Goal: Use online tool/utility: Utilize a website feature to perform a specific function

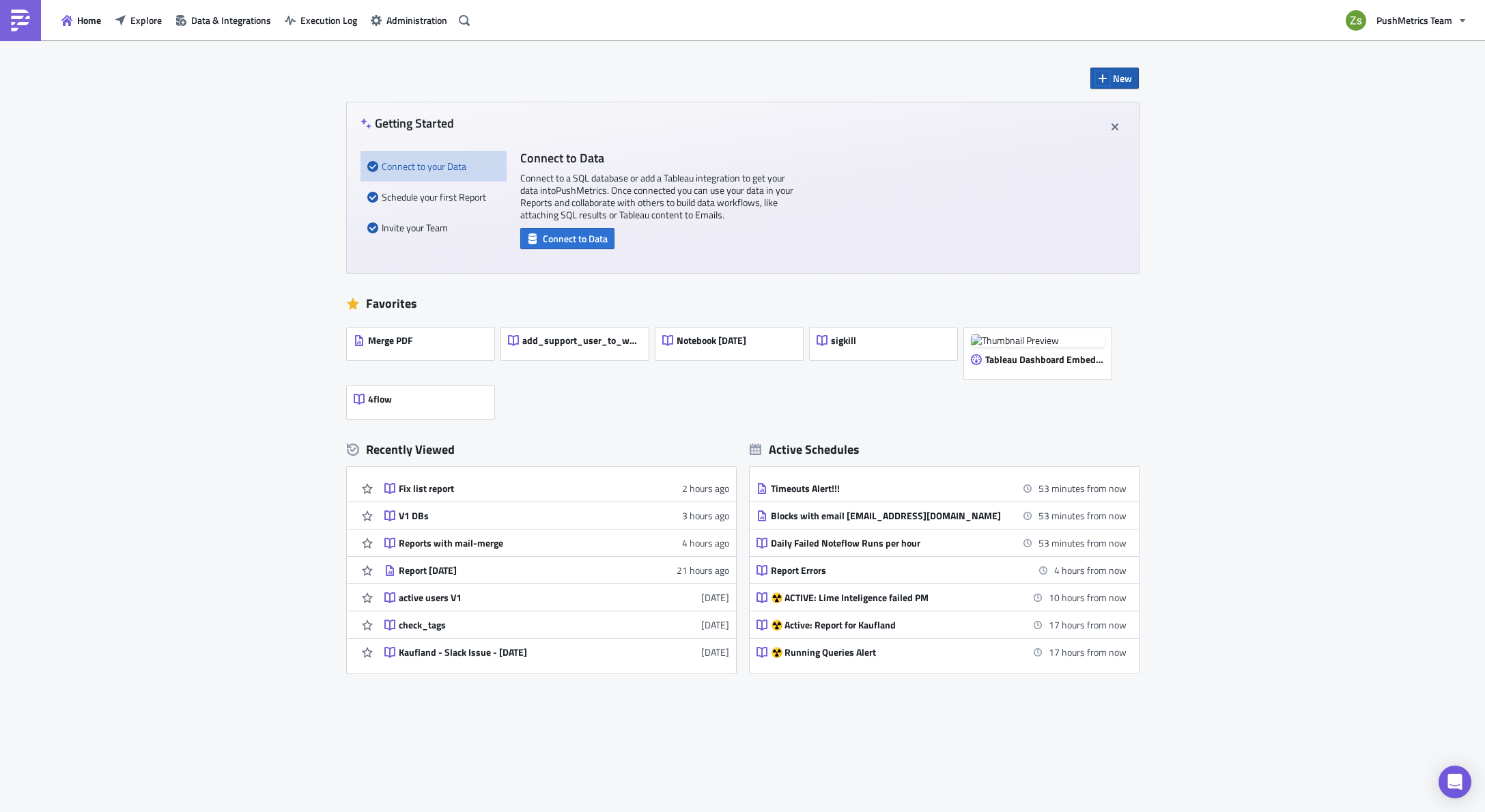
click at [1104, 80] on icon "button" at bounding box center [1103, 78] width 11 height 11
click at [1114, 112] on link "Report" at bounding box center [1152, 112] width 116 height 20
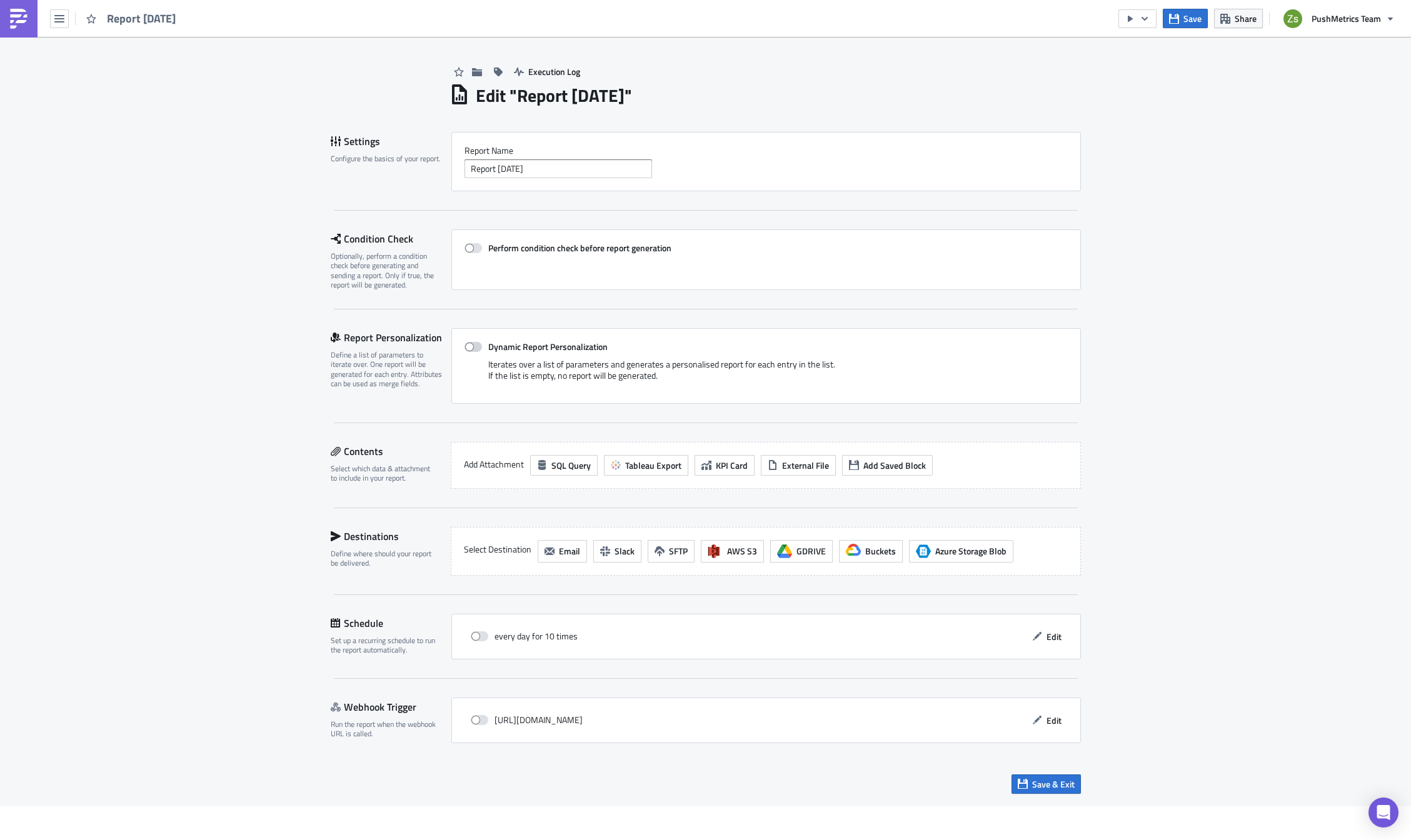
click at [476, 350] on span at bounding box center [473, 347] width 18 height 10
click at [476, 350] on input "Dynamic Report Personalization" at bounding box center [471, 347] width 8 height 8
checkbox input "true"
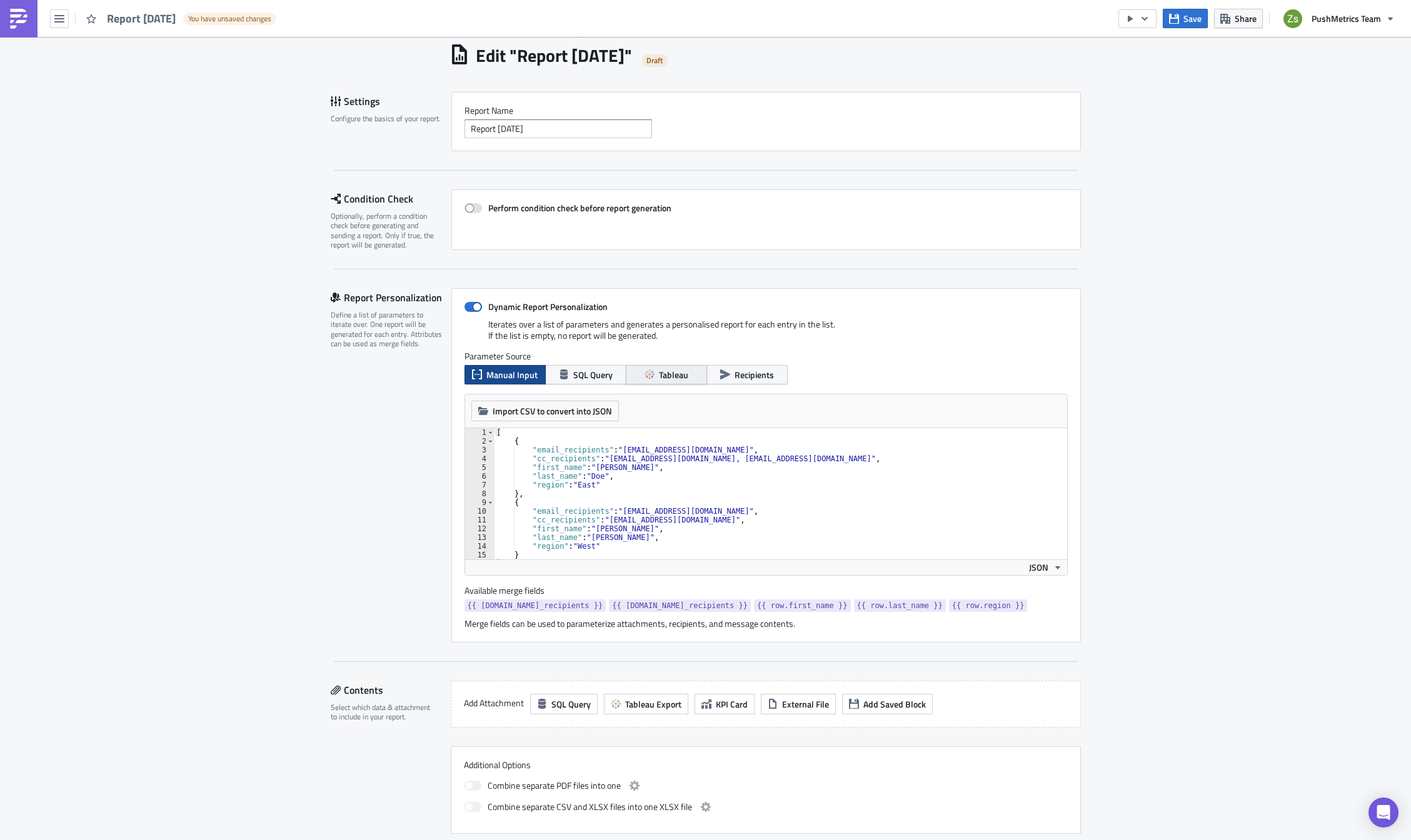
scroll to position [63, 0]
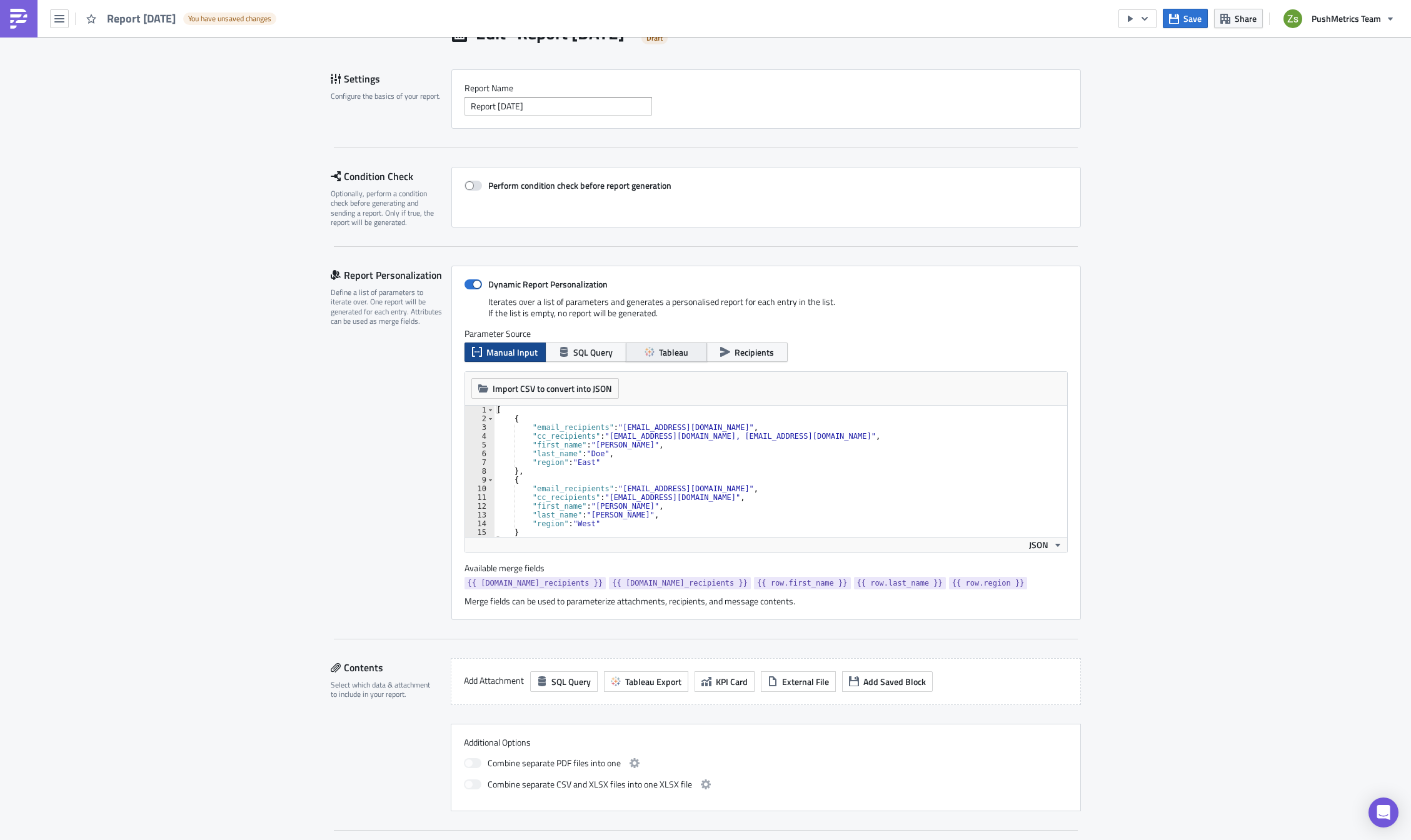
click at [659, 353] on span "Tableau" at bounding box center [674, 353] width 30 height 13
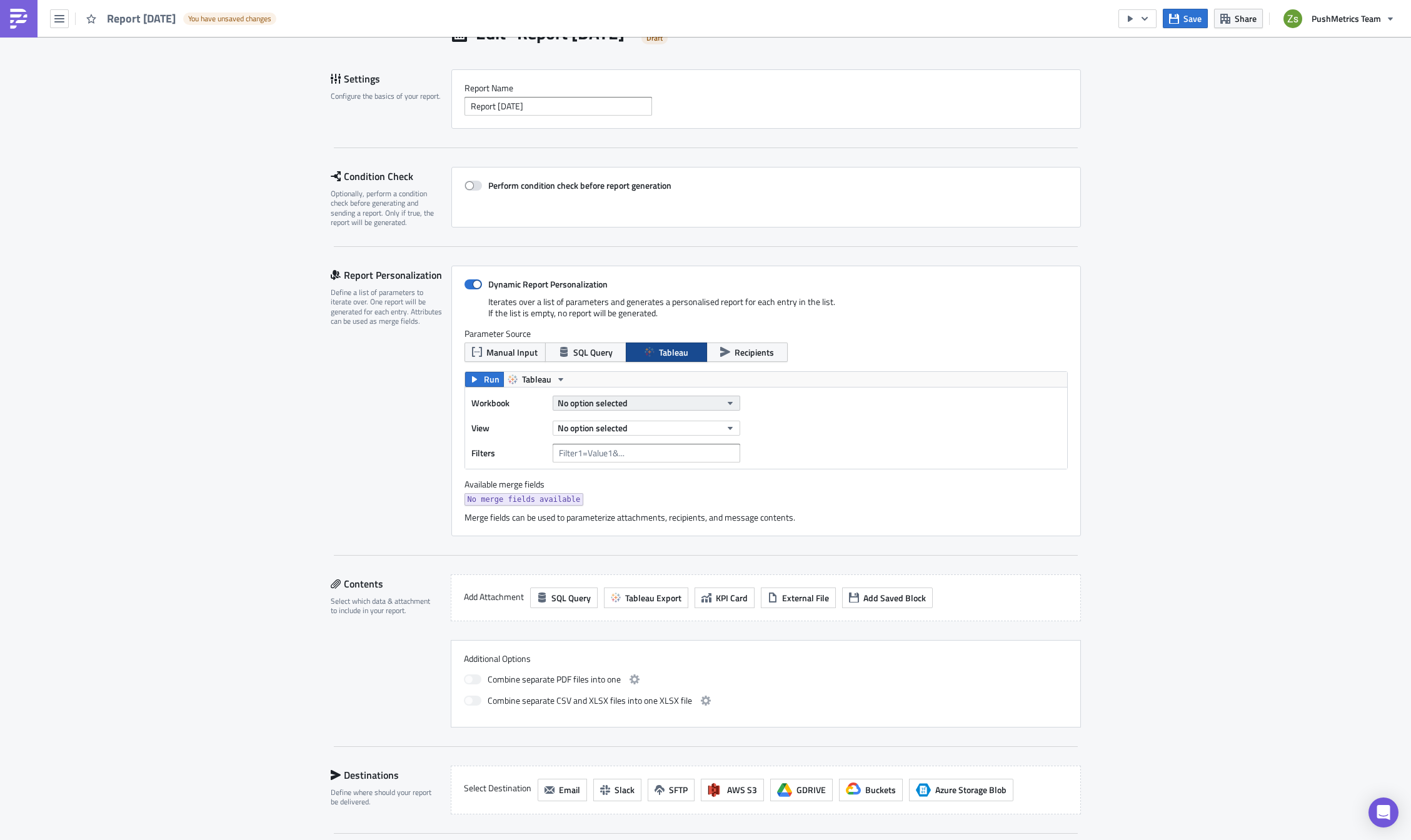
click at [646, 403] on button "No option selected" at bounding box center [646, 403] width 188 height 15
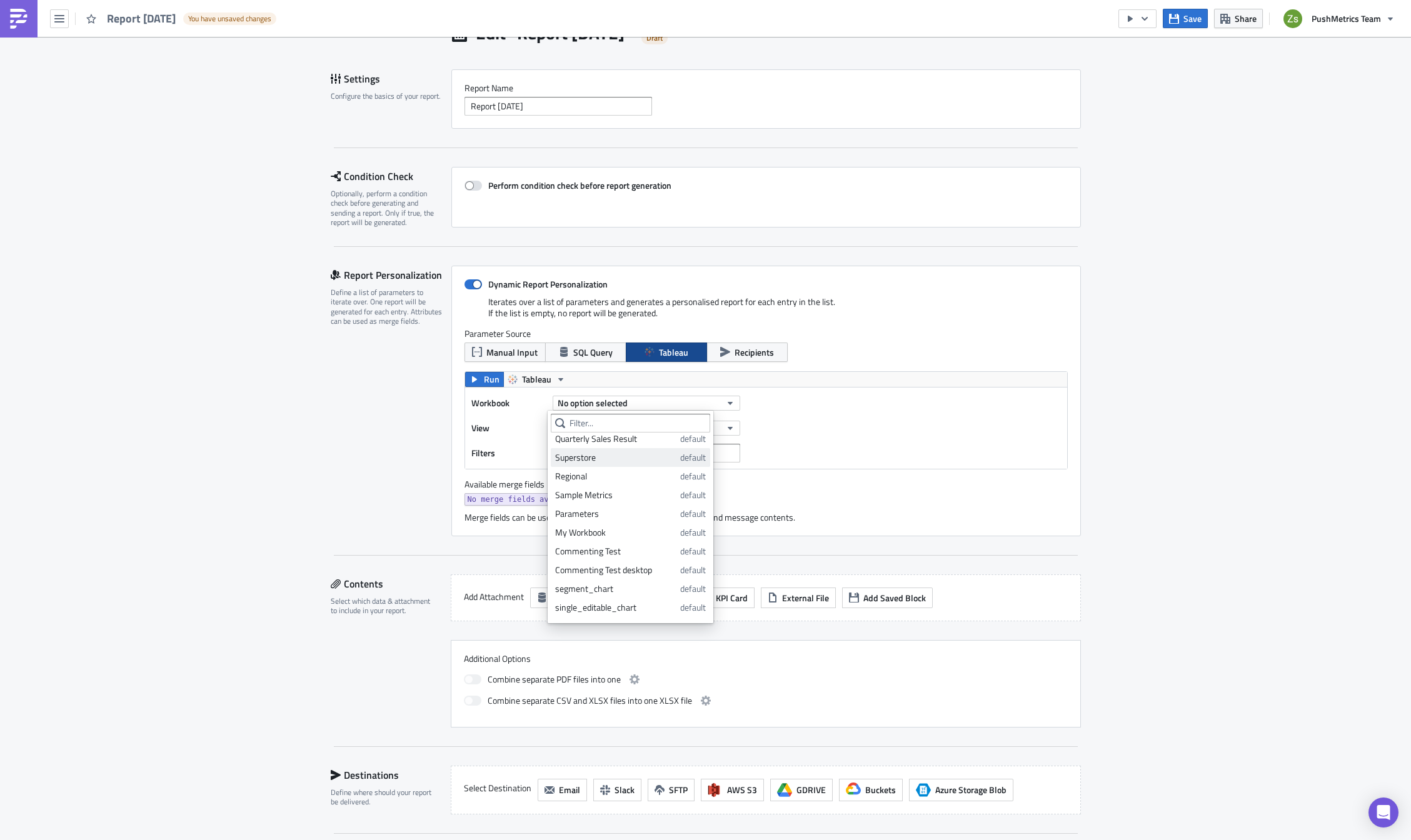
click at [643, 463] on div "Superstore" at bounding box center [615, 457] width 121 height 13
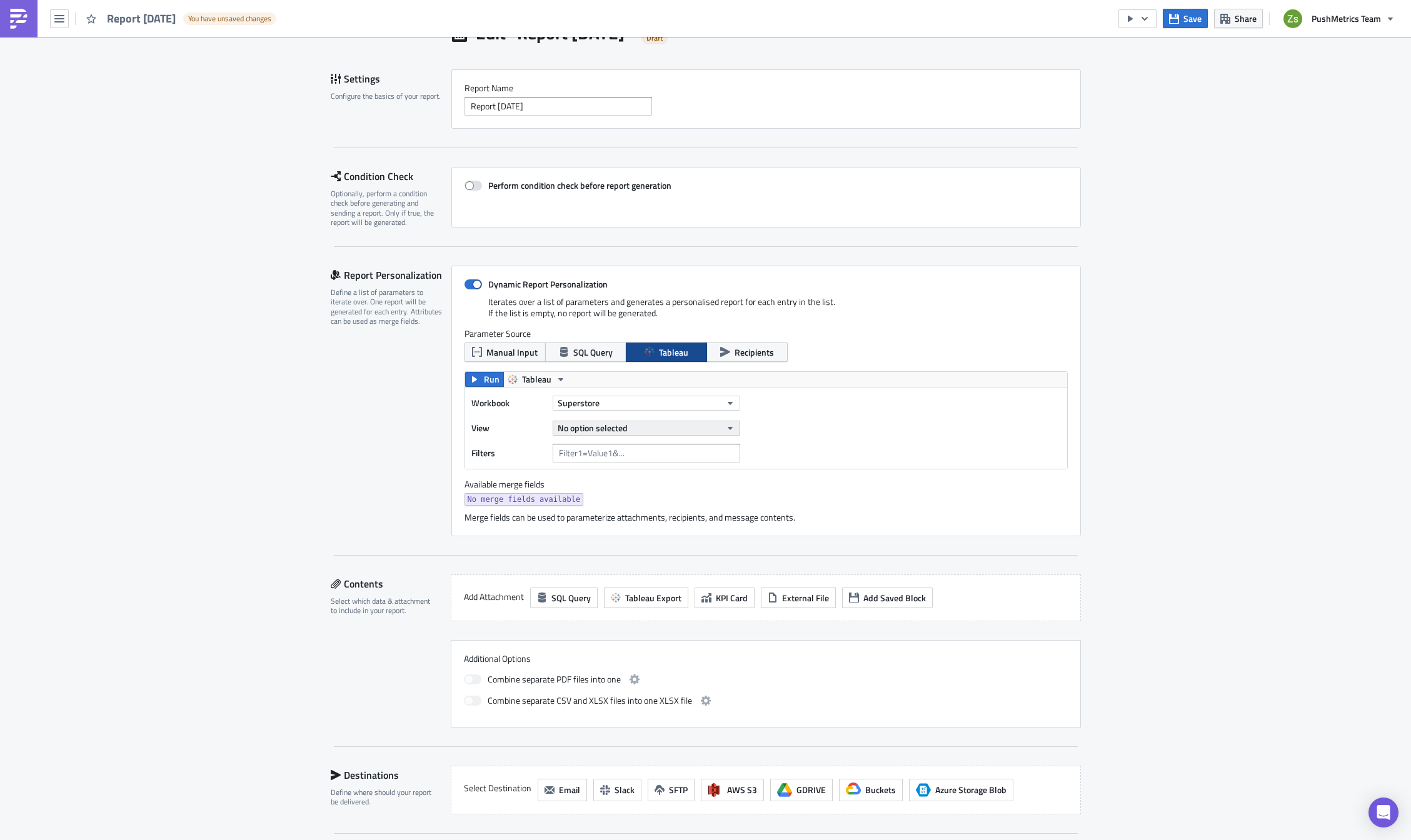
click at [646, 427] on button "No option selected" at bounding box center [646, 428] width 188 height 15
click at [637, 501] on div "Customers" at bounding box center [611, 507] width 111 height 13
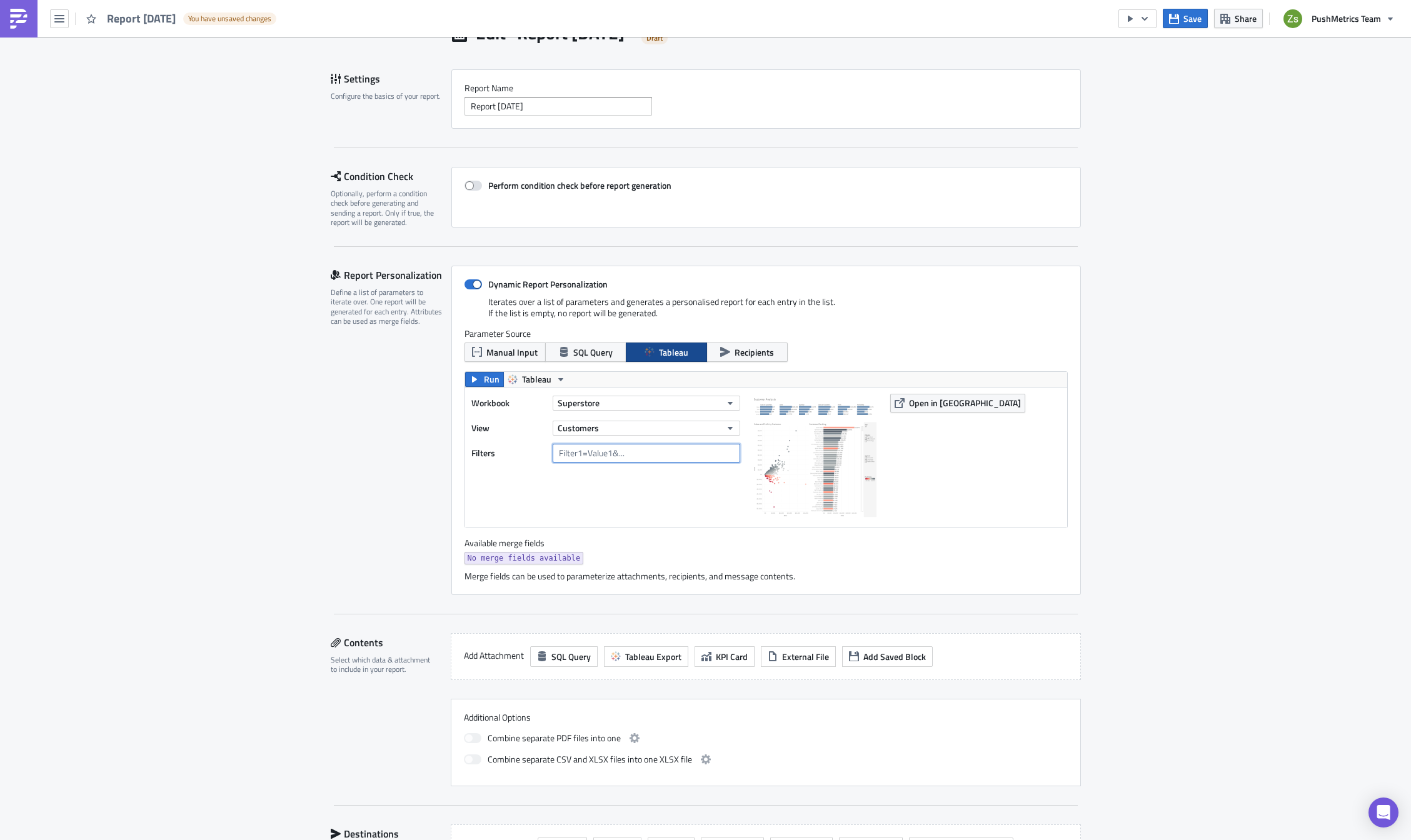
click at [616, 453] on input "text" at bounding box center [646, 453] width 188 height 18
click at [625, 430] on button "Customers" at bounding box center [646, 428] width 188 height 15
click at [473, 382] on icon "button" at bounding box center [475, 379] width 10 height 10
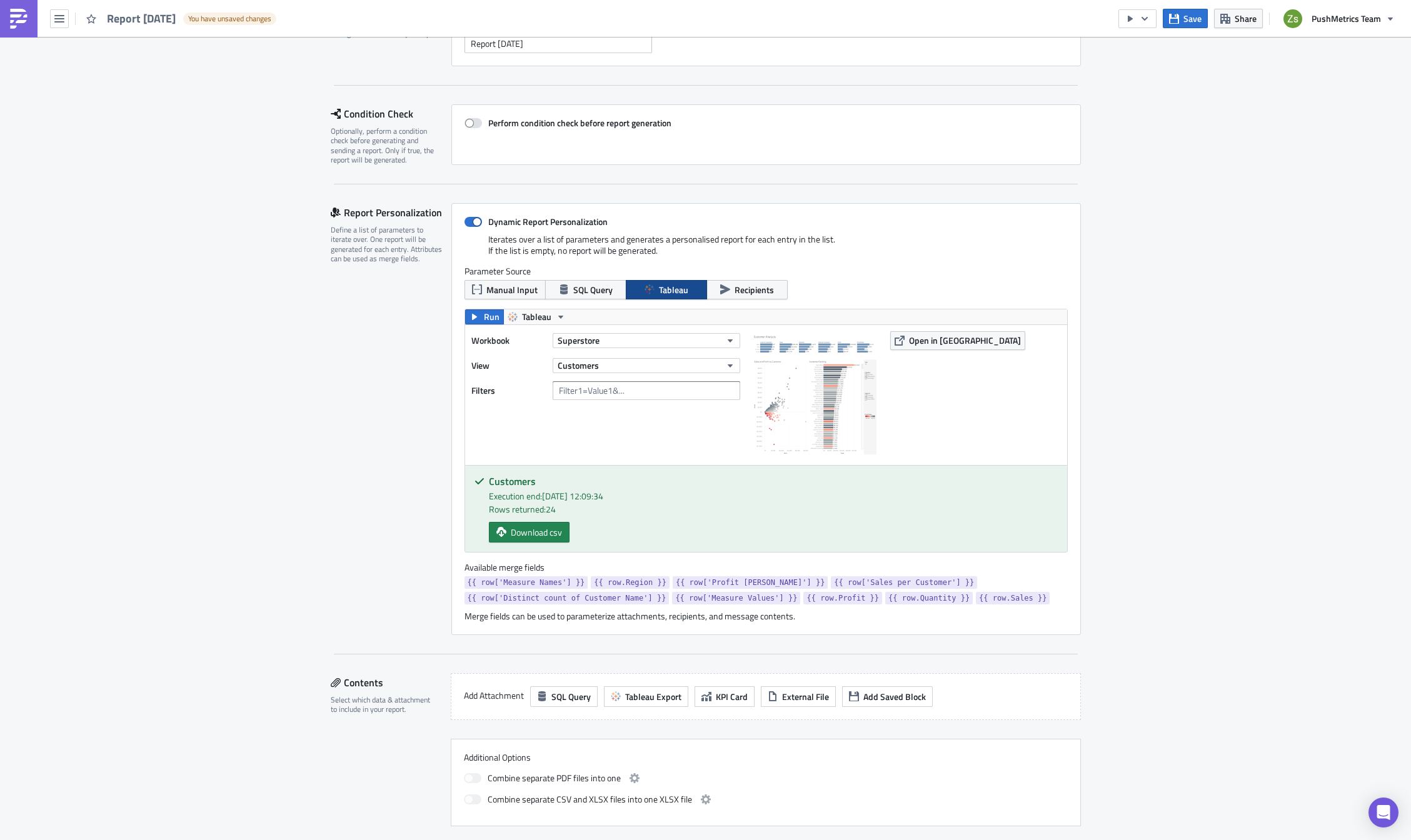
scroll to position [188, 0]
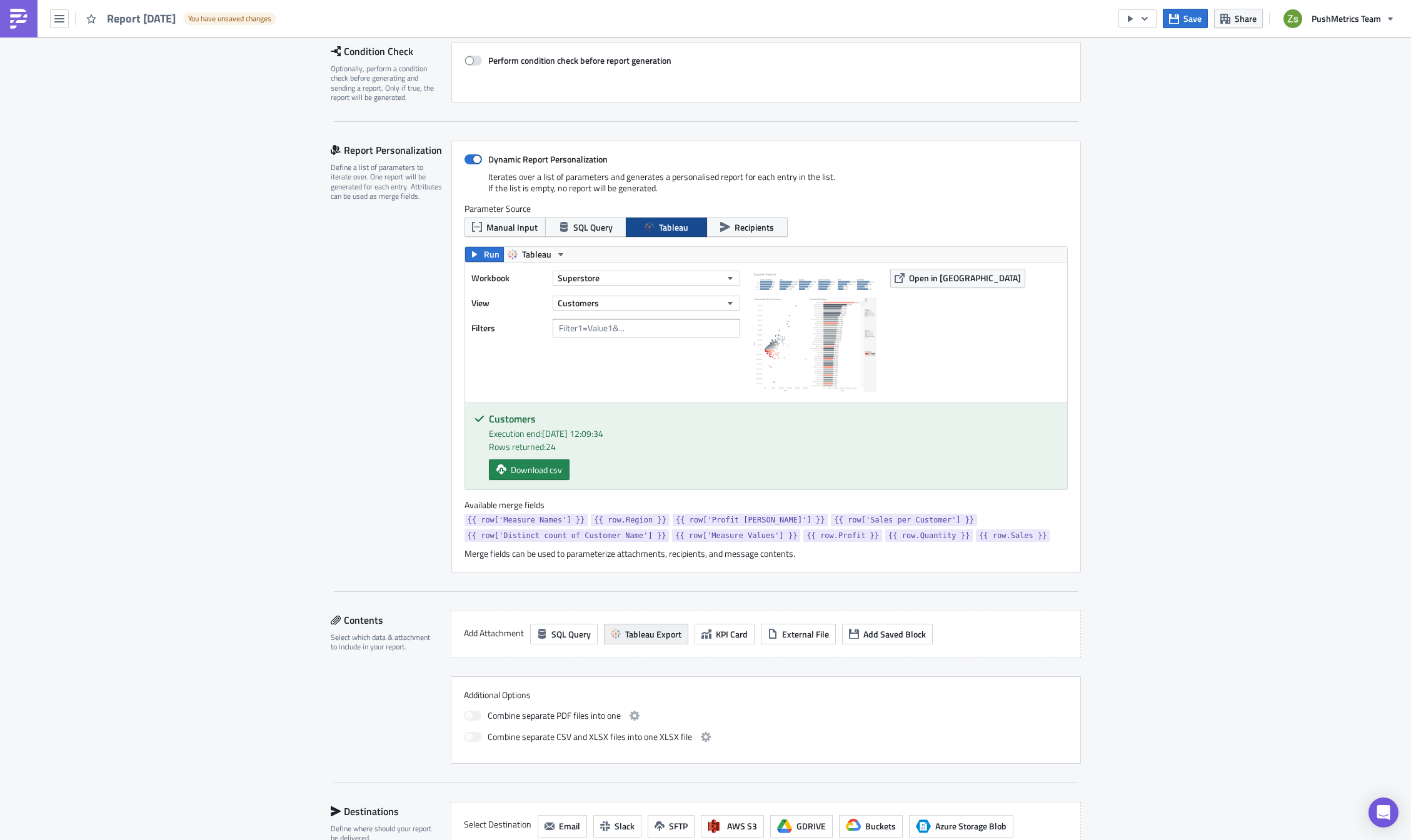
click at [637, 631] on span "Tableau Export" at bounding box center [653, 634] width 56 height 13
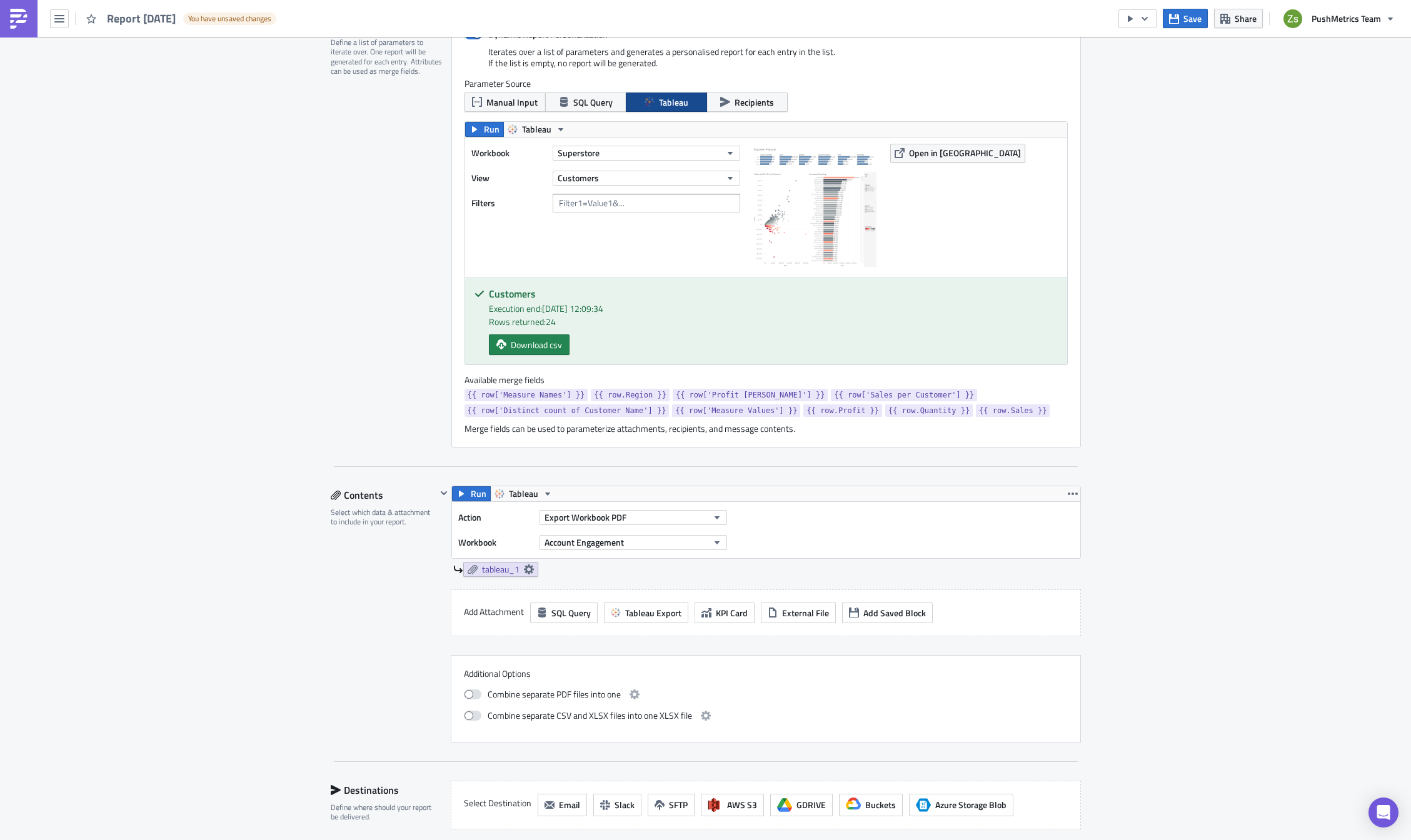
scroll to position [250, 0]
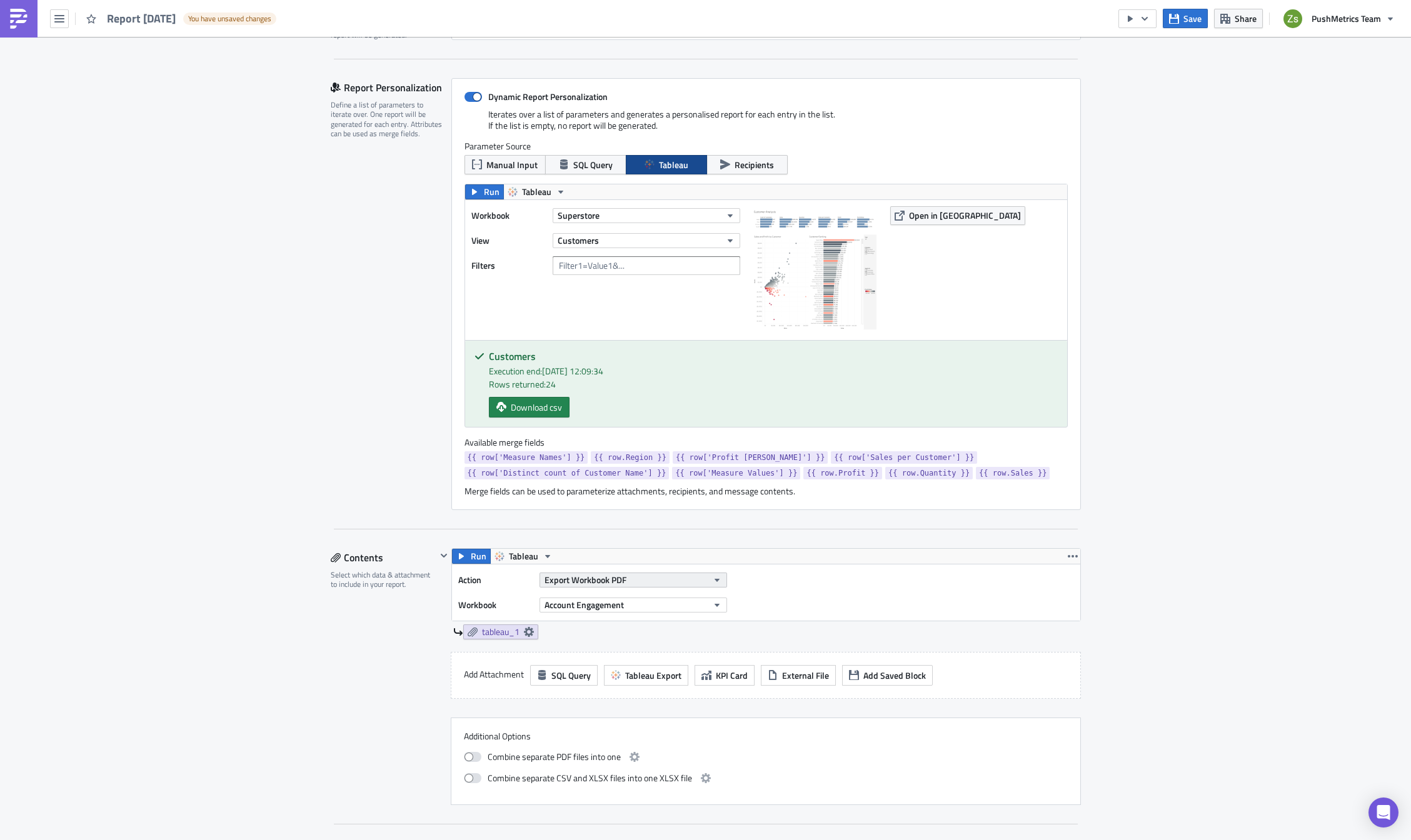
click at [633, 580] on button "Export Workbook PDF" at bounding box center [634, 580] width 188 height 15
click at [625, 664] on div "Export View CSV" at bounding box center [595, 663] width 107 height 13
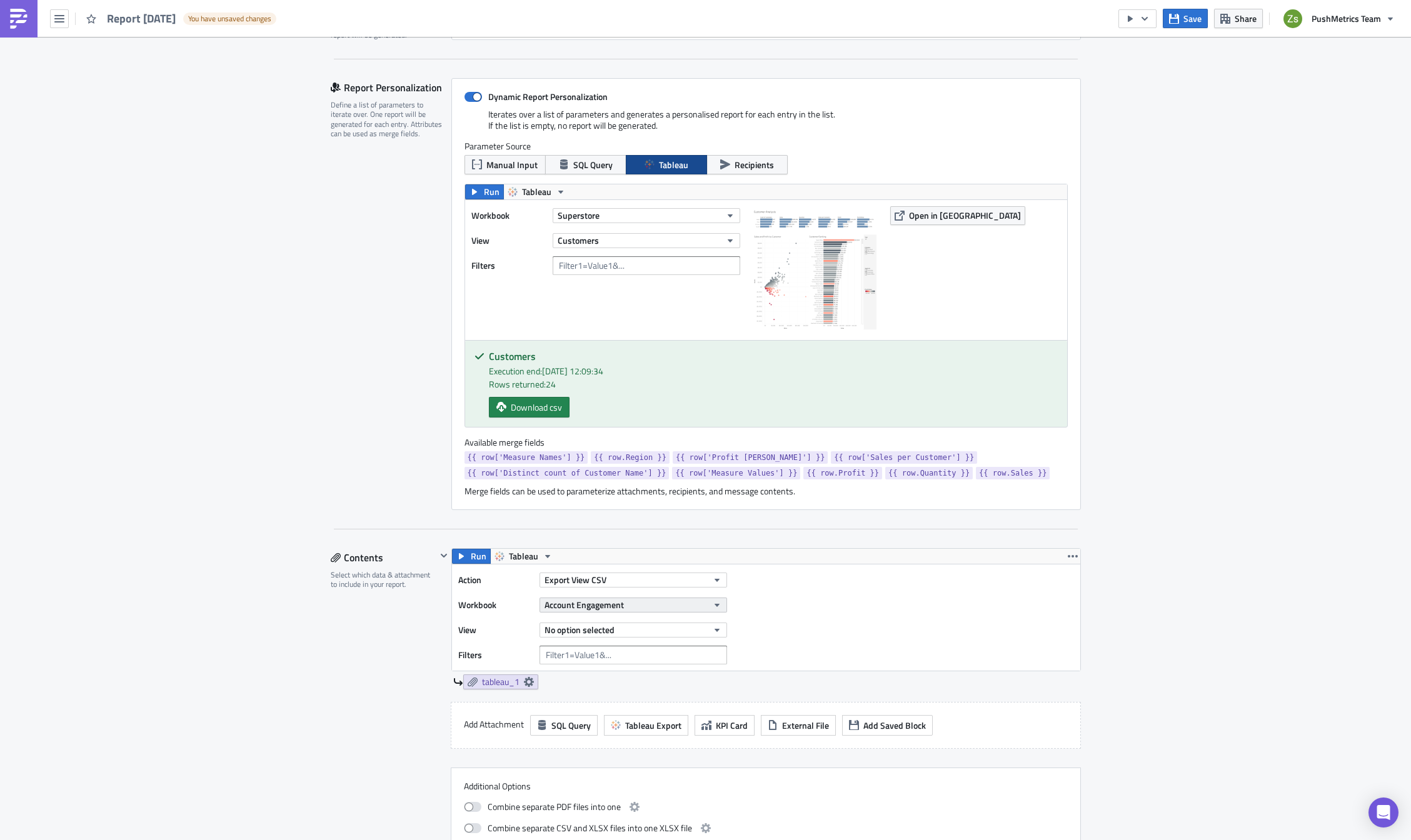
click at [620, 602] on button "Account Engagement" at bounding box center [634, 605] width 188 height 15
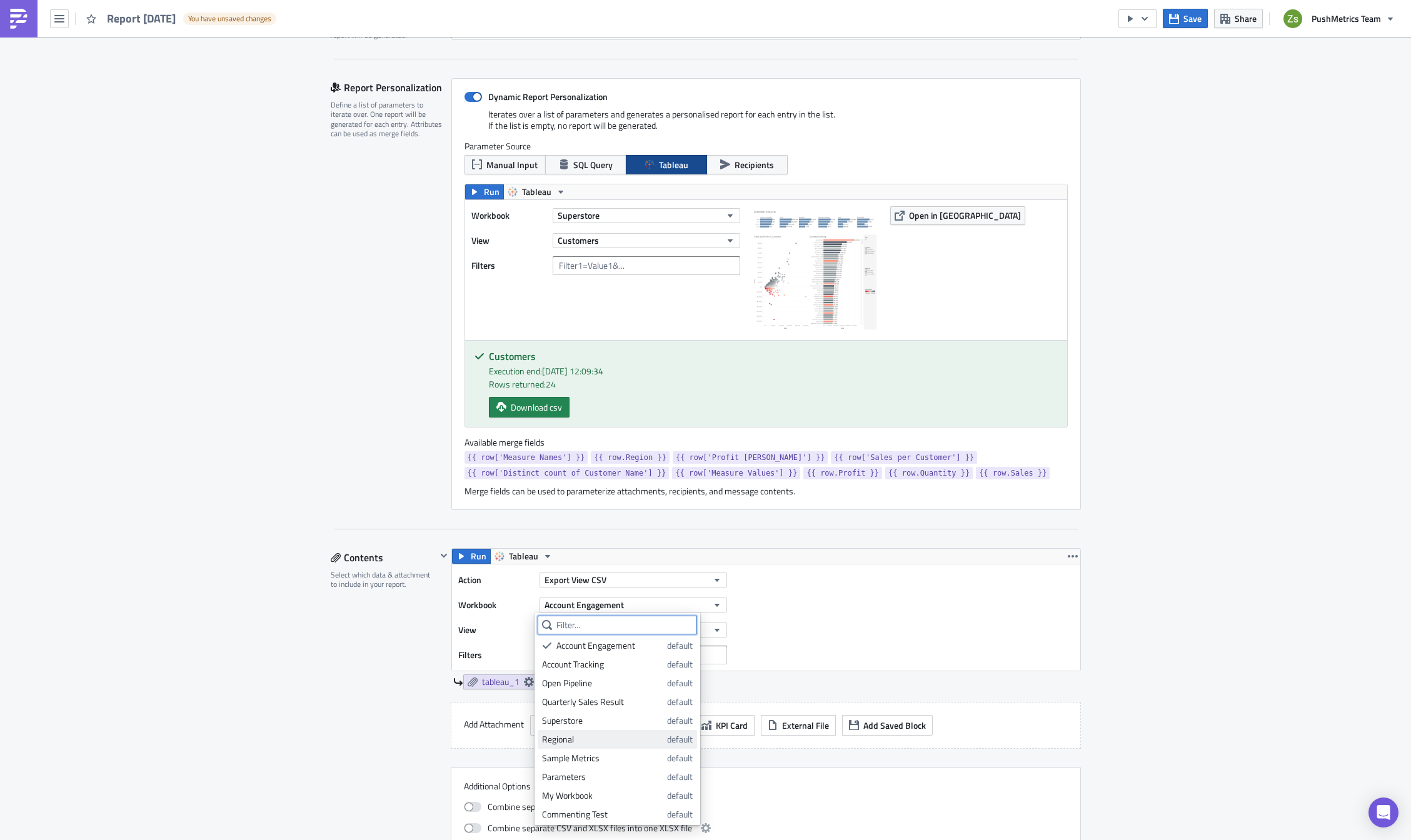
scroll to position [0, 0]
click at [625, 734] on link "Regional default" at bounding box center [617, 740] width 160 height 18
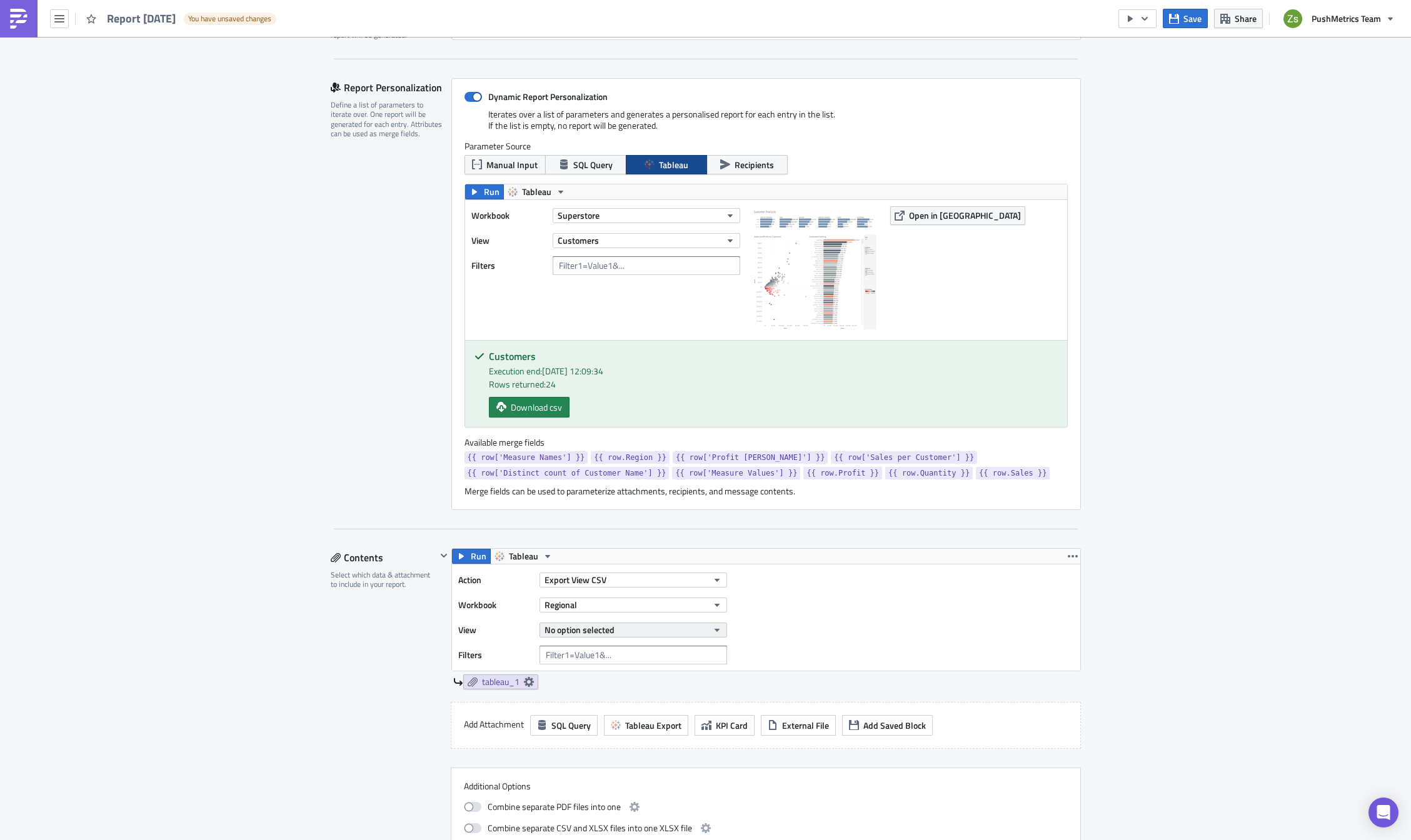
click at [622, 628] on button "No option selected" at bounding box center [634, 630] width 188 height 15
click at [612, 717] on link "College" at bounding box center [597, 709] width 119 height 18
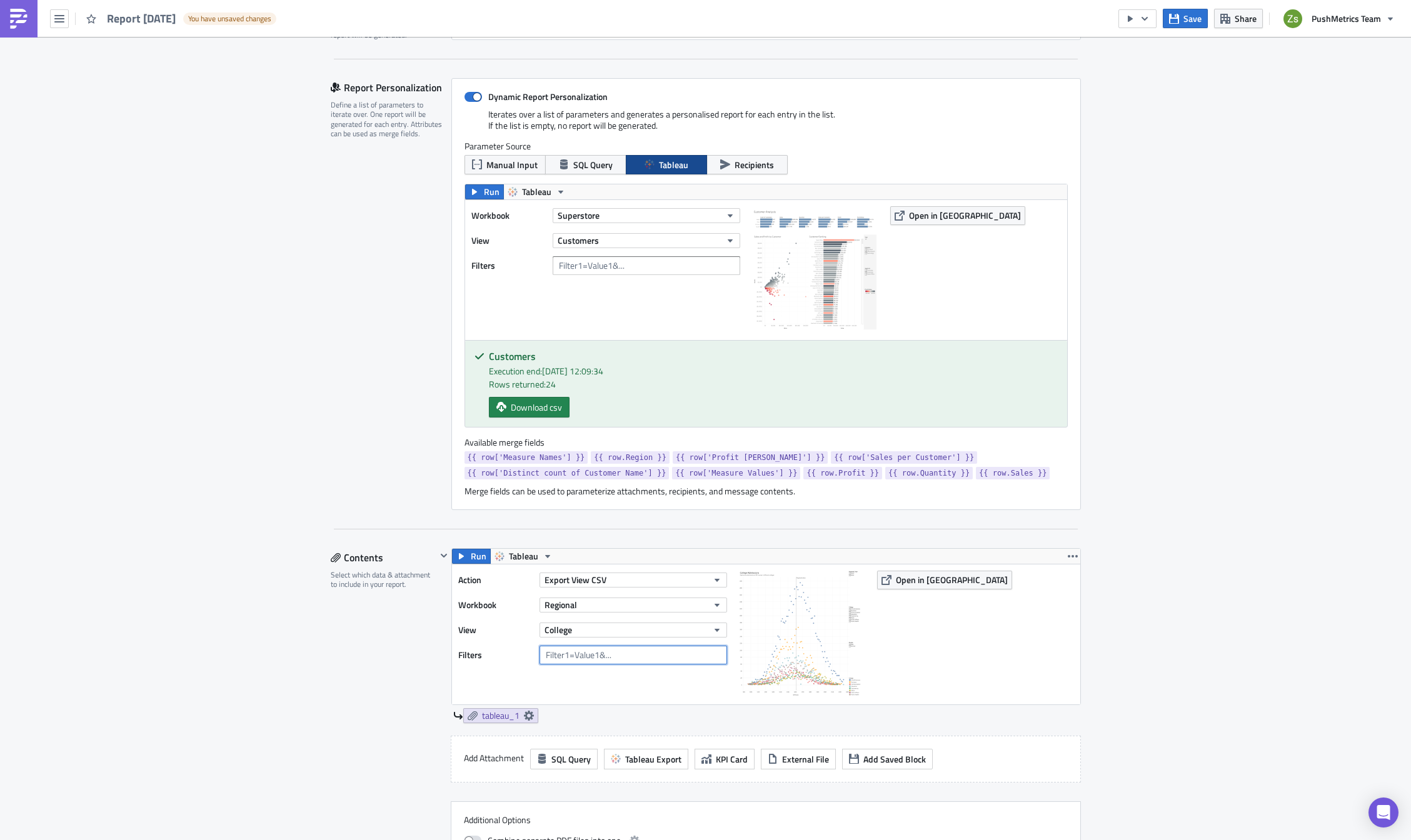
click at [625, 652] on input "text" at bounding box center [634, 654] width 188 height 18
type input "Region= {{ row.Region }}"
click at [510, 146] on label "Parameter Source" at bounding box center [766, 146] width 603 height 11
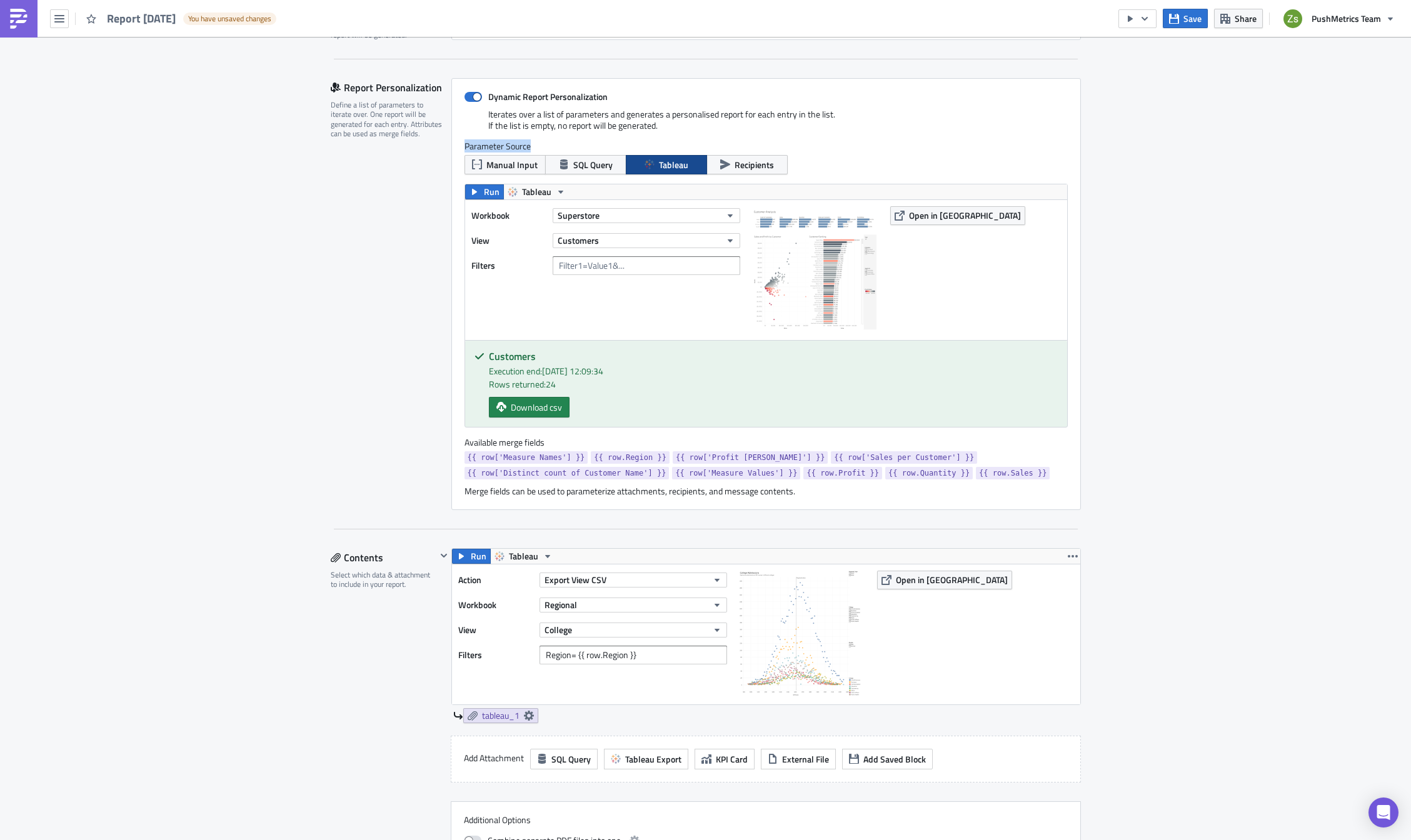
copy div "Parameter Source"
drag, startPoint x: 484, startPoint y: 387, endPoint x: 551, endPoint y: 388, distance: 67.0
click at [551, 388] on div "Customers Execution end: [DATE] 12:09:34 Rows returned: 24 Download csv" at bounding box center [766, 384] width 602 height 87
drag, startPoint x: 551, startPoint y: 388, endPoint x: 540, endPoint y: 387, distance: 11.0
copy div "Rows returned: 24"
